Goal: Task Accomplishment & Management: Use online tool/utility

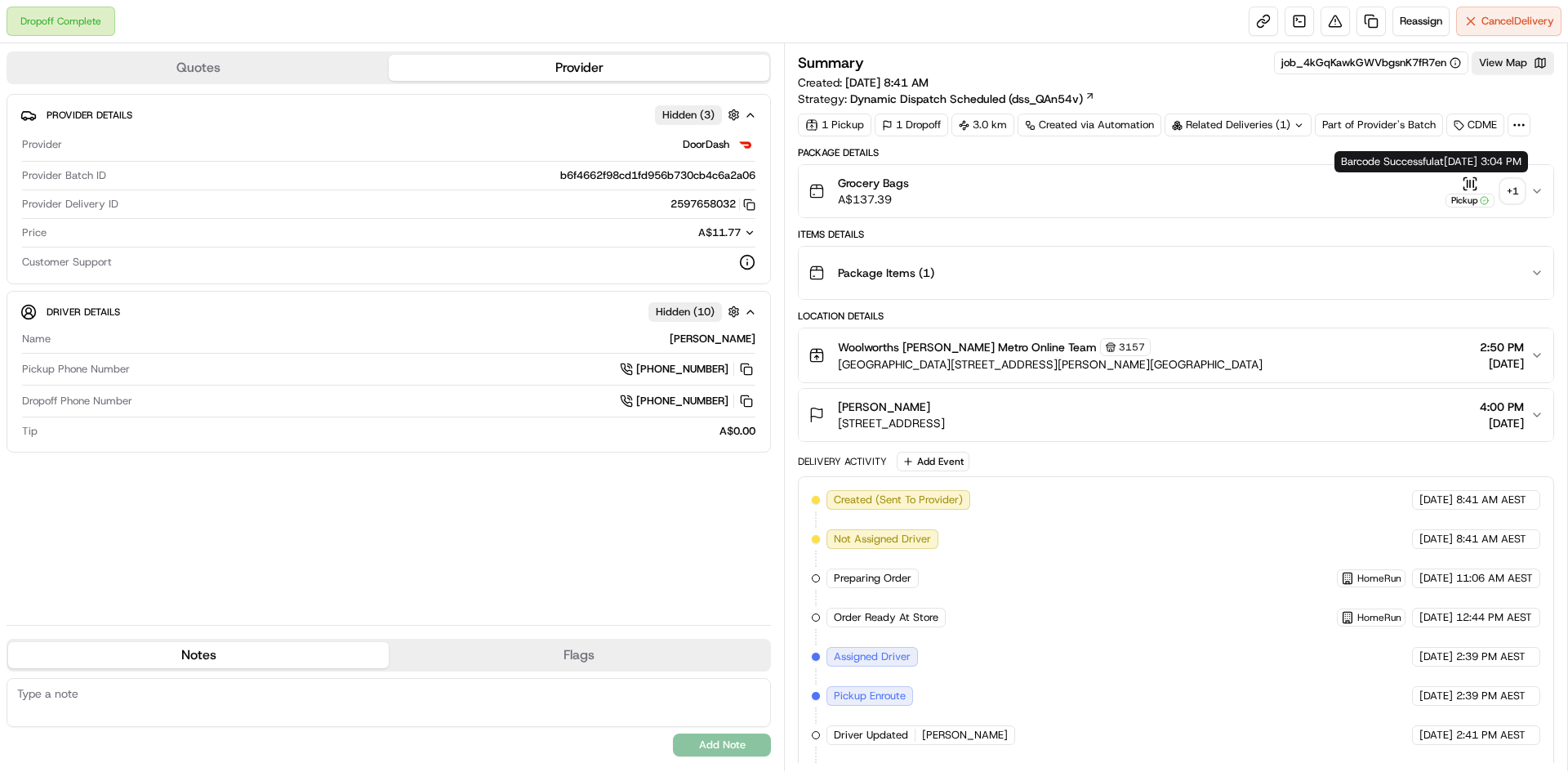
click at [1462, 186] on div "Pickup" at bounding box center [1470, 191] width 49 height 32
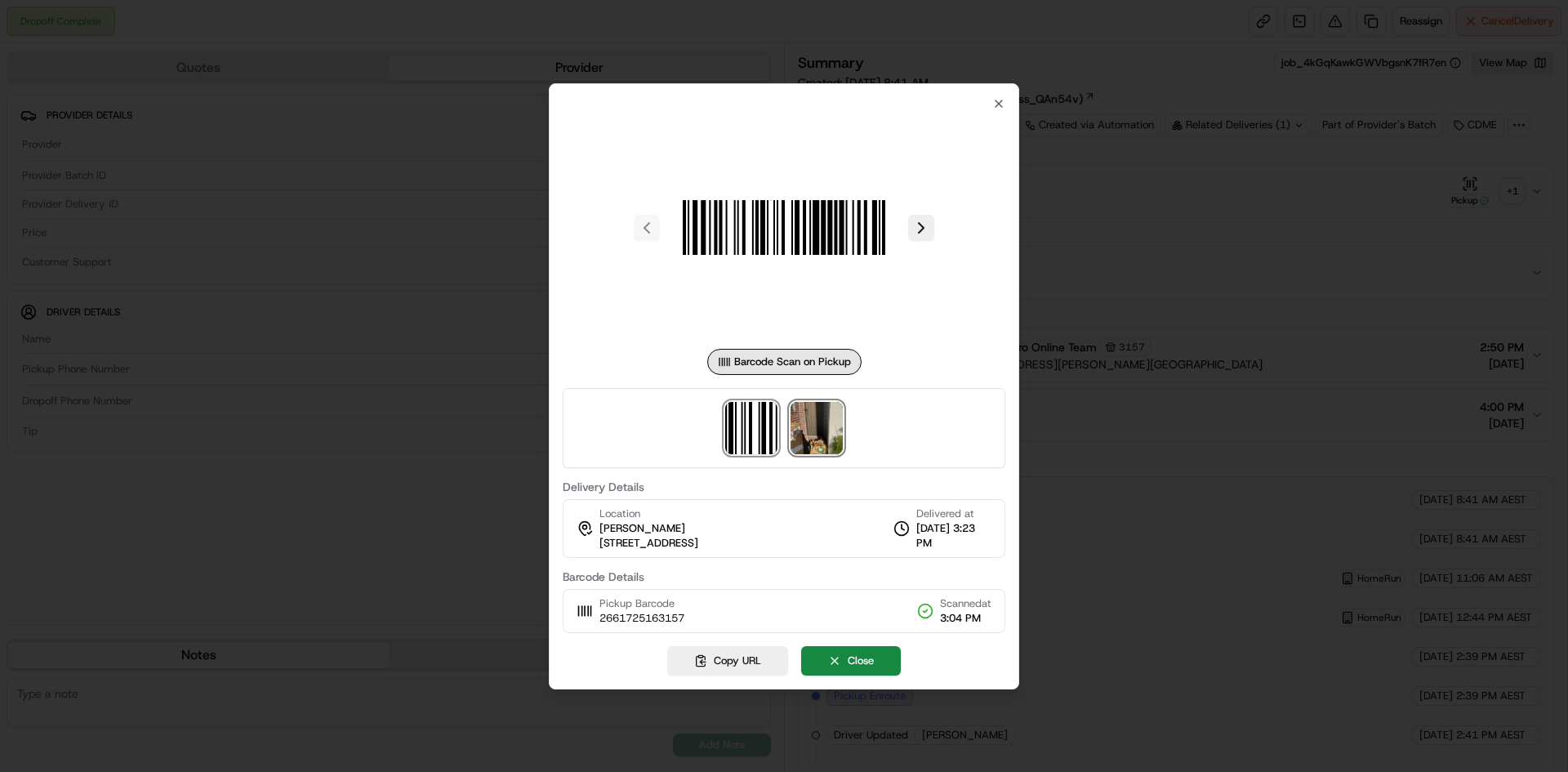
click at [828, 426] on img at bounding box center [817, 427] width 52 height 52
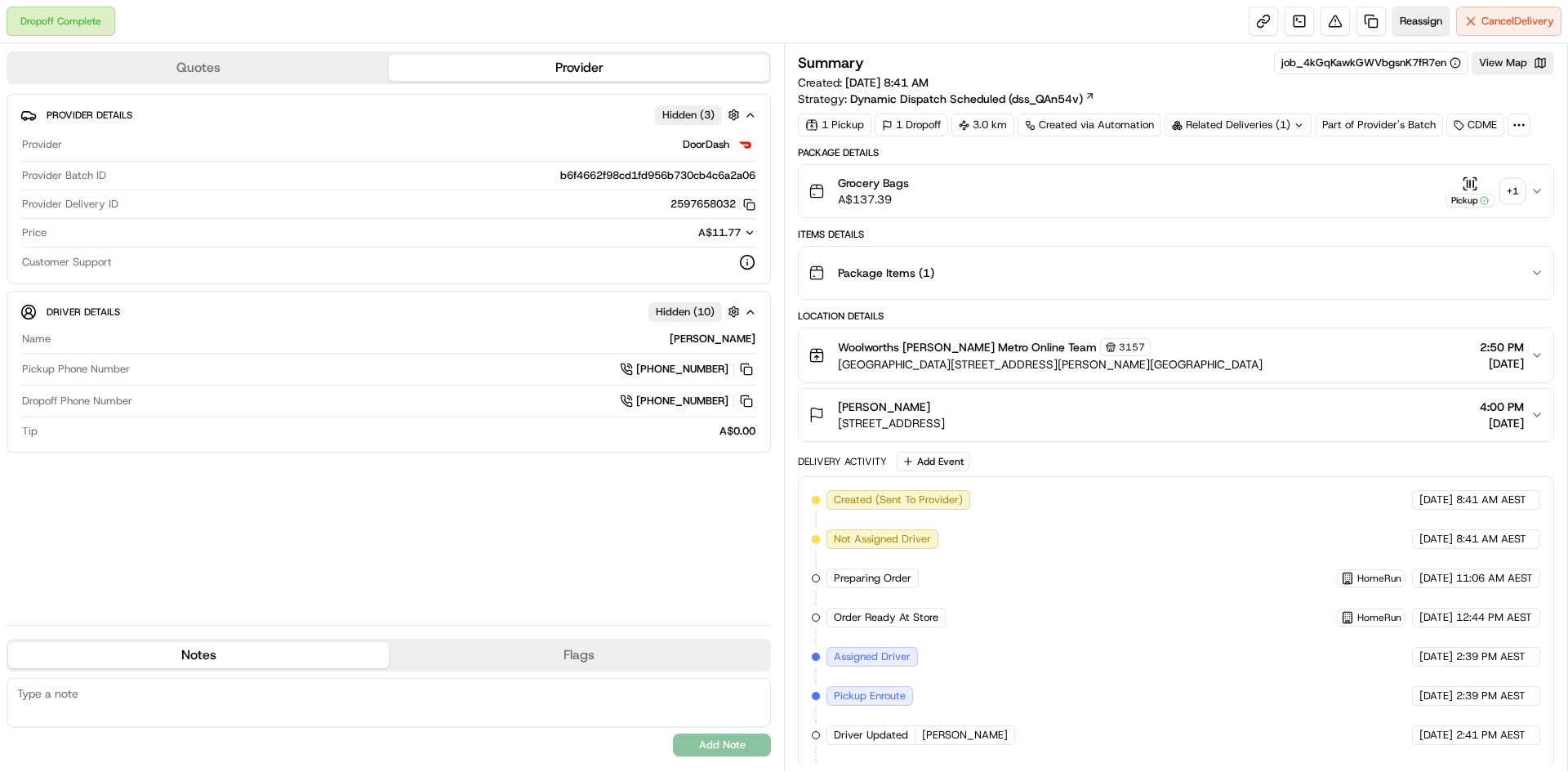
click at [1400, 25] on span "Reassign" at bounding box center [1420, 21] width 42 height 15
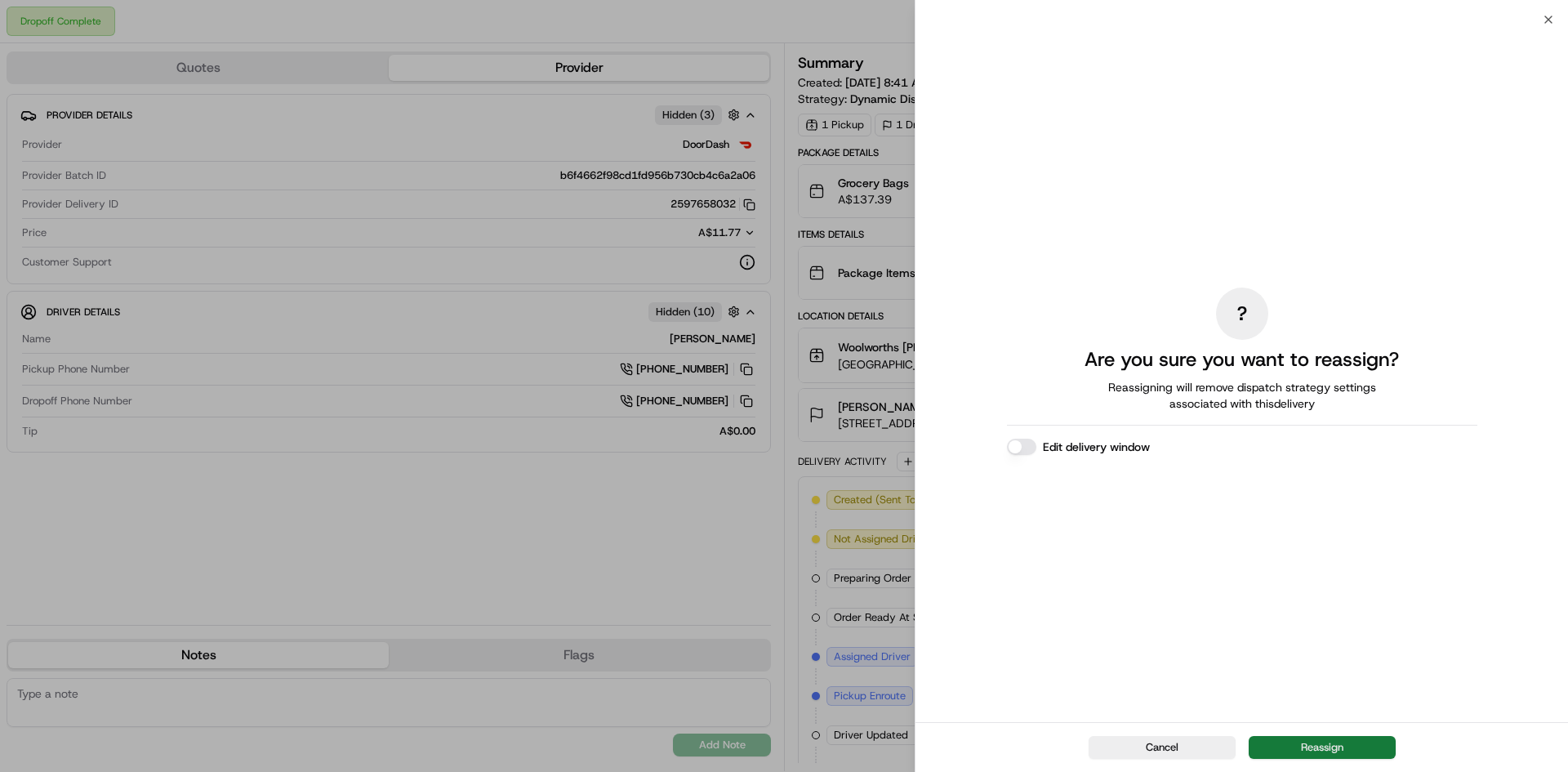
click at [1352, 754] on button "Reassign" at bounding box center [1322, 747] width 147 height 23
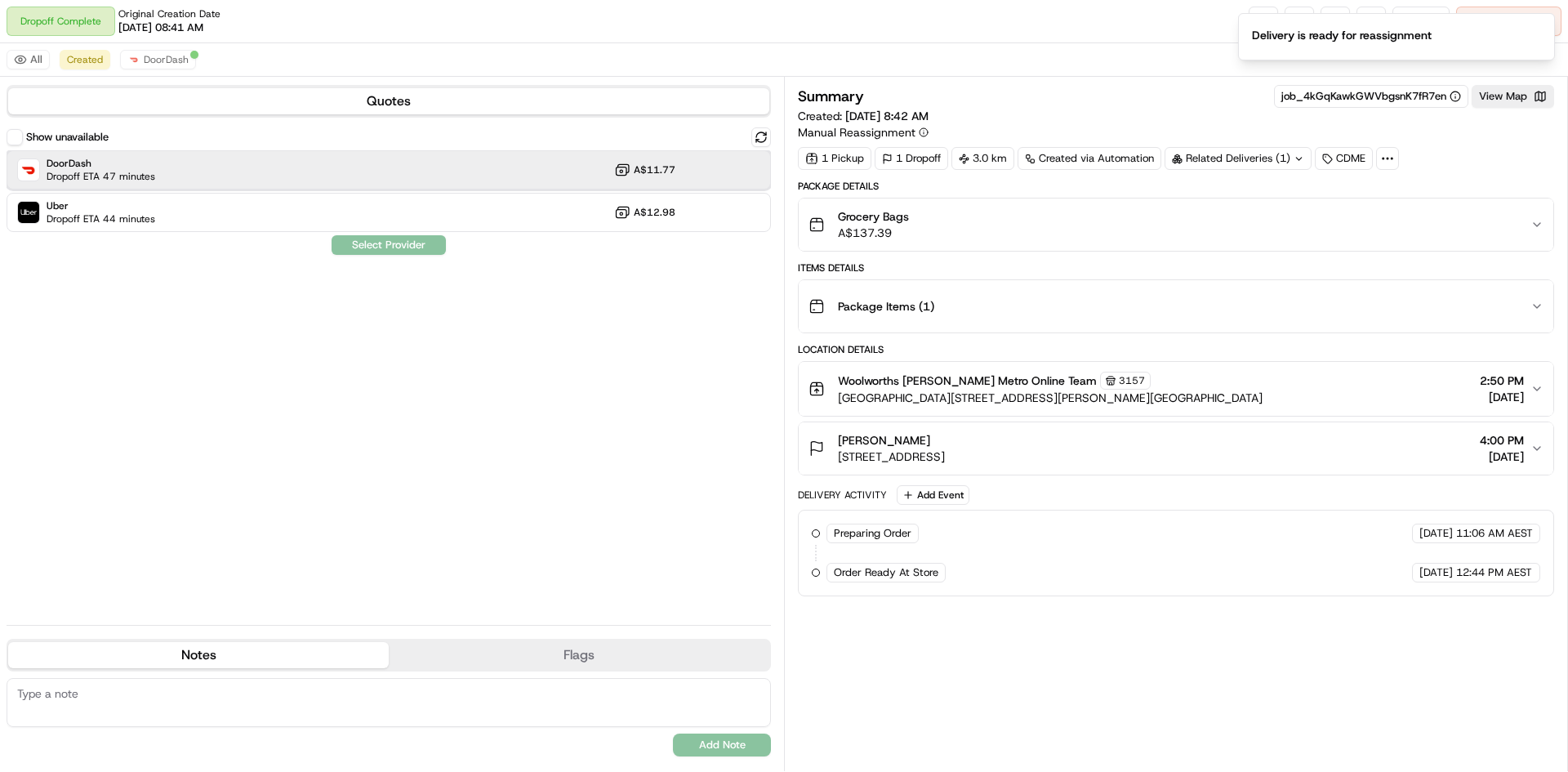
click at [136, 162] on span "DoorDash" at bounding box center [101, 163] width 109 height 13
click at [398, 245] on button "Assign Provider" at bounding box center [388, 245] width 116 height 20
